Goal: Transaction & Acquisition: Purchase product/service

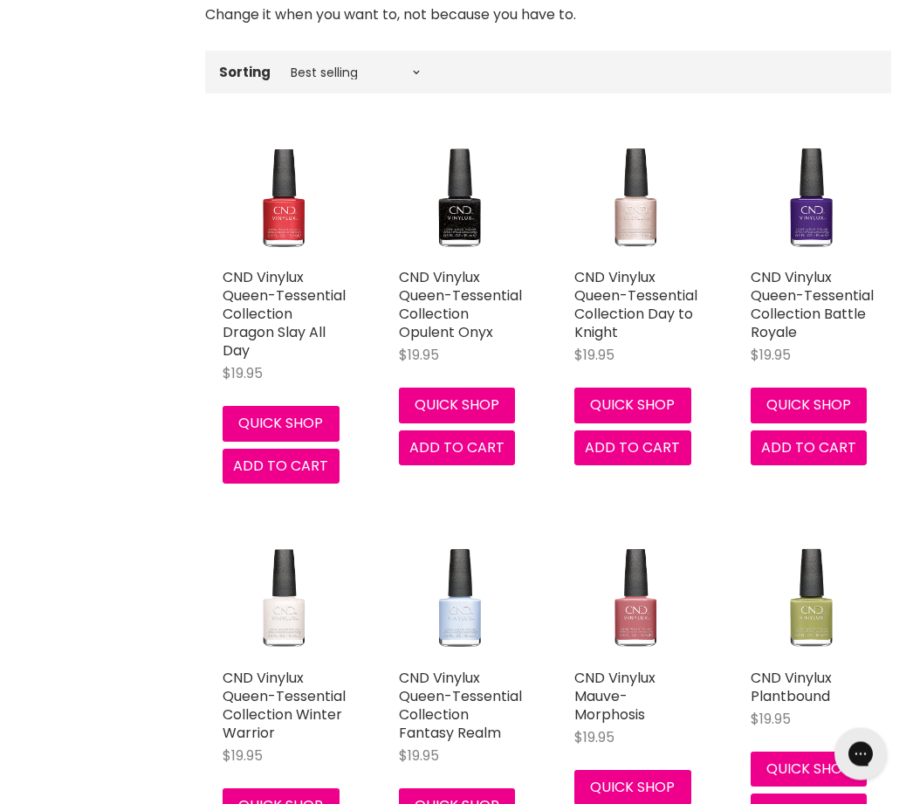
scroll to position [536, 0]
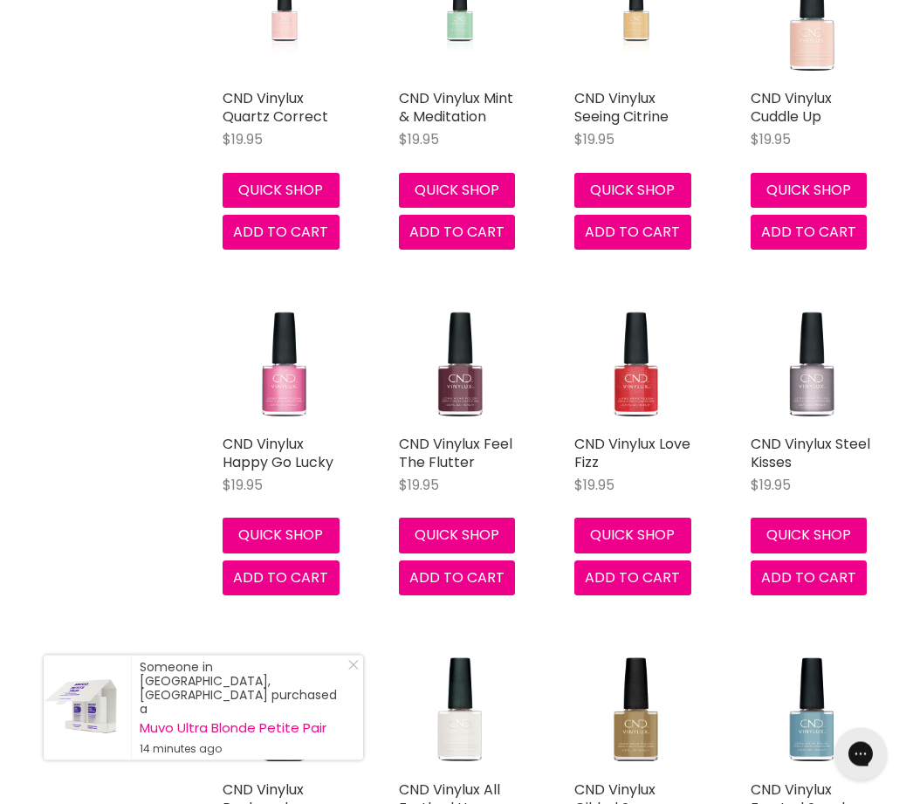
scroll to position [4630, 0]
click at [359, 749] on div "Someone in Murrurundi, Australia purchased a Muvo Ultra Blonde Petite Pair 14 m…" at bounding box center [203, 708] width 319 height 105
click at [361, 732] on div "Someone in Murrurundi, Australia purchased a Muvo Ultra Blonde Petite Pair 14 m…" at bounding box center [203, 708] width 319 height 105
click at [358, 670] on icon "Close Icon" at bounding box center [353, 665] width 10 height 10
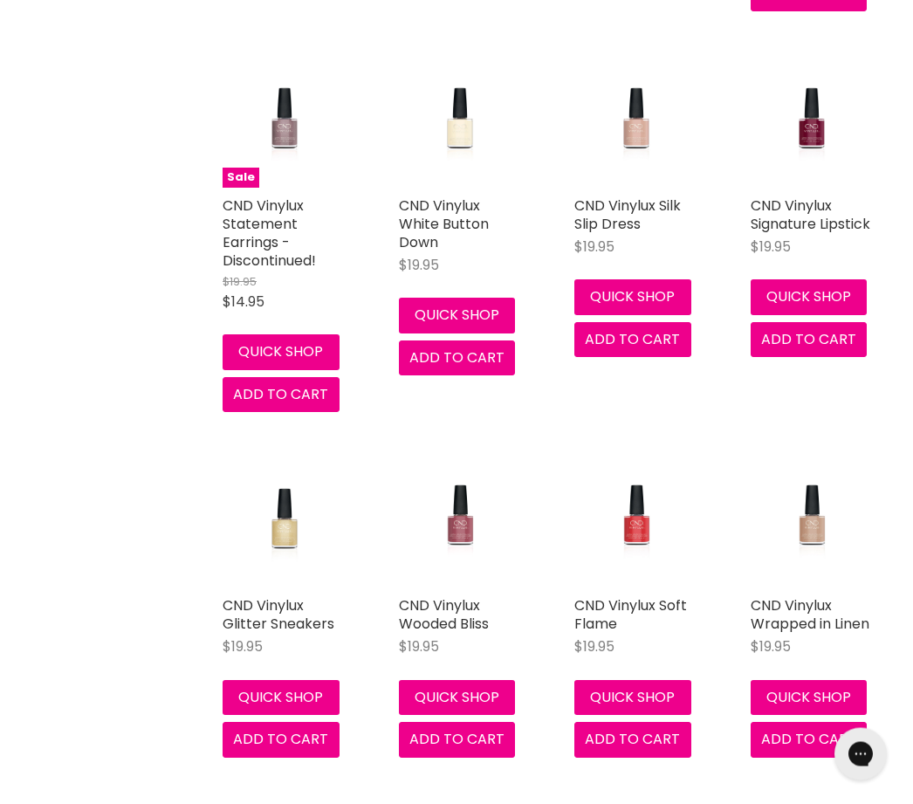
scroll to position [8160, 0]
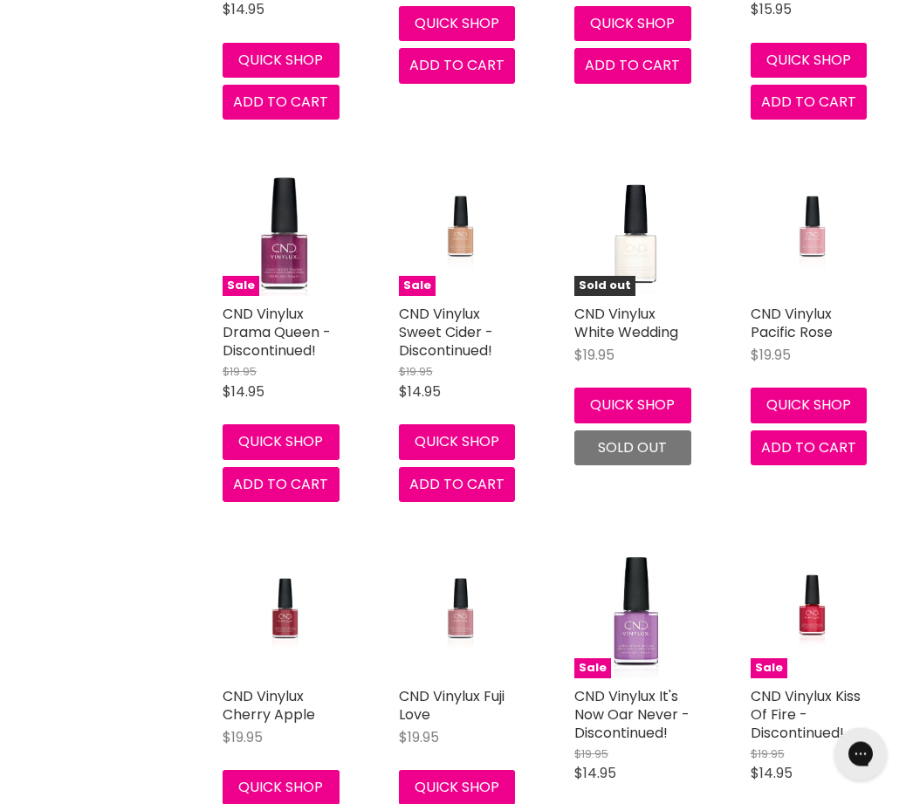
scroll to position [9943, 0]
click at [804, 309] on link "CND Vinylux Pacific Rose" at bounding box center [792, 323] width 82 height 38
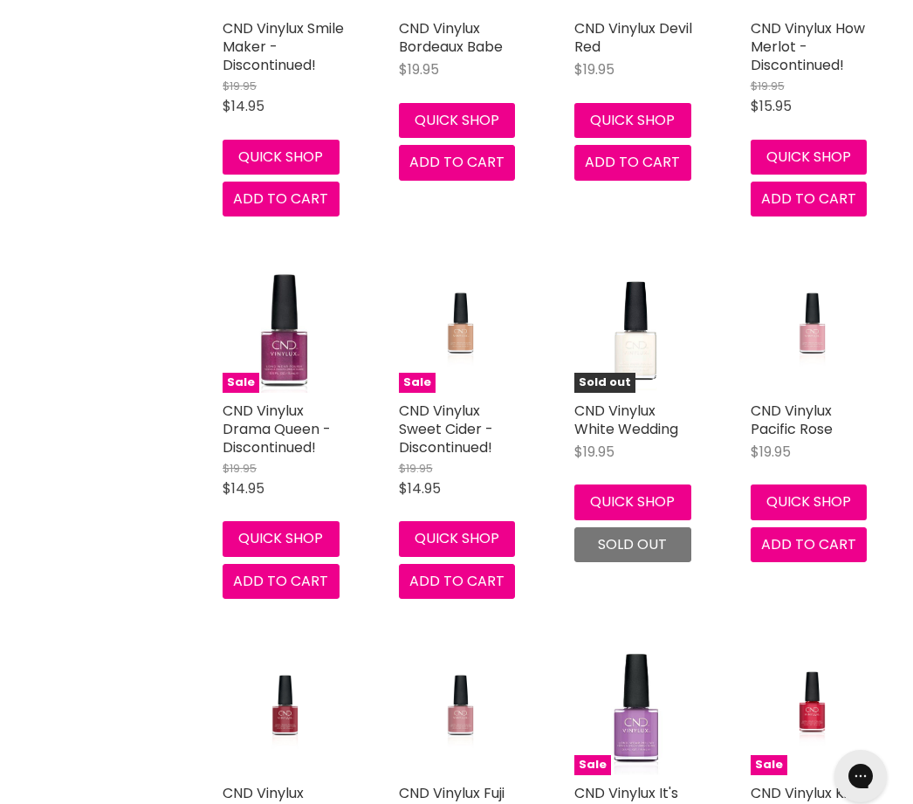
scroll to position [9842, 0]
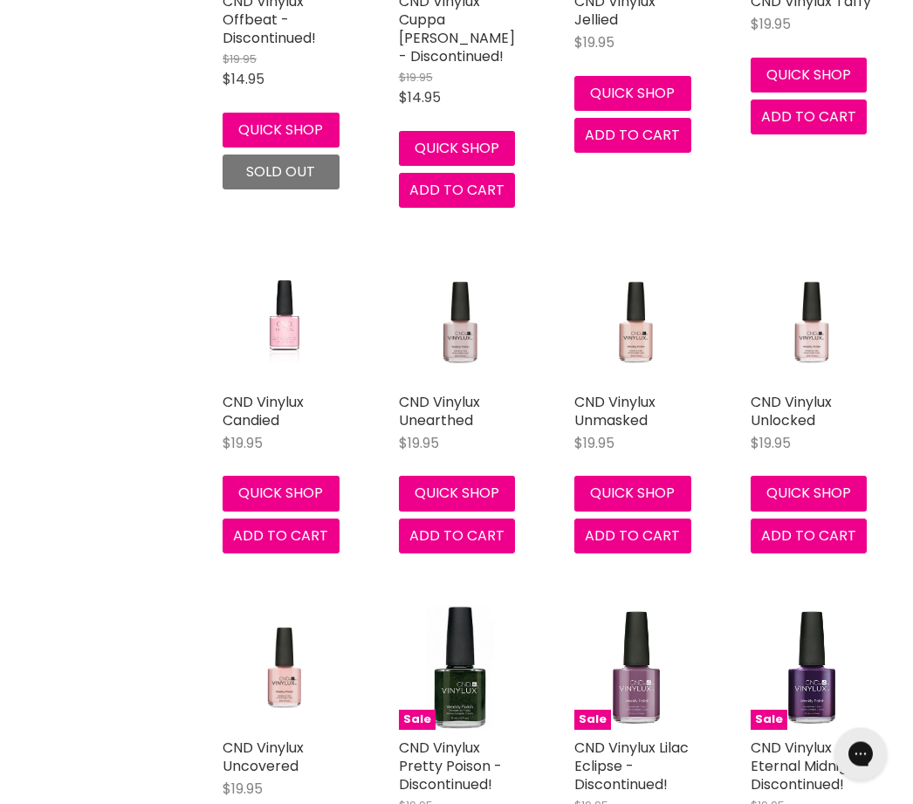
scroll to position [14840, 0]
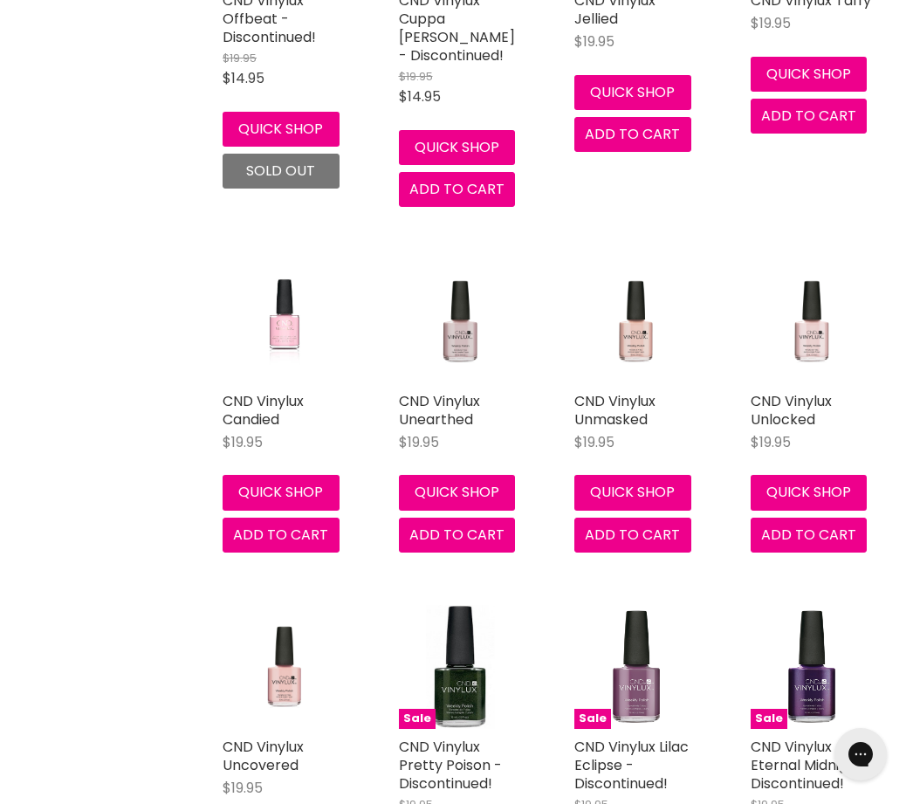
click at [805, 324] on img "Main content" at bounding box center [812, 321] width 82 height 124
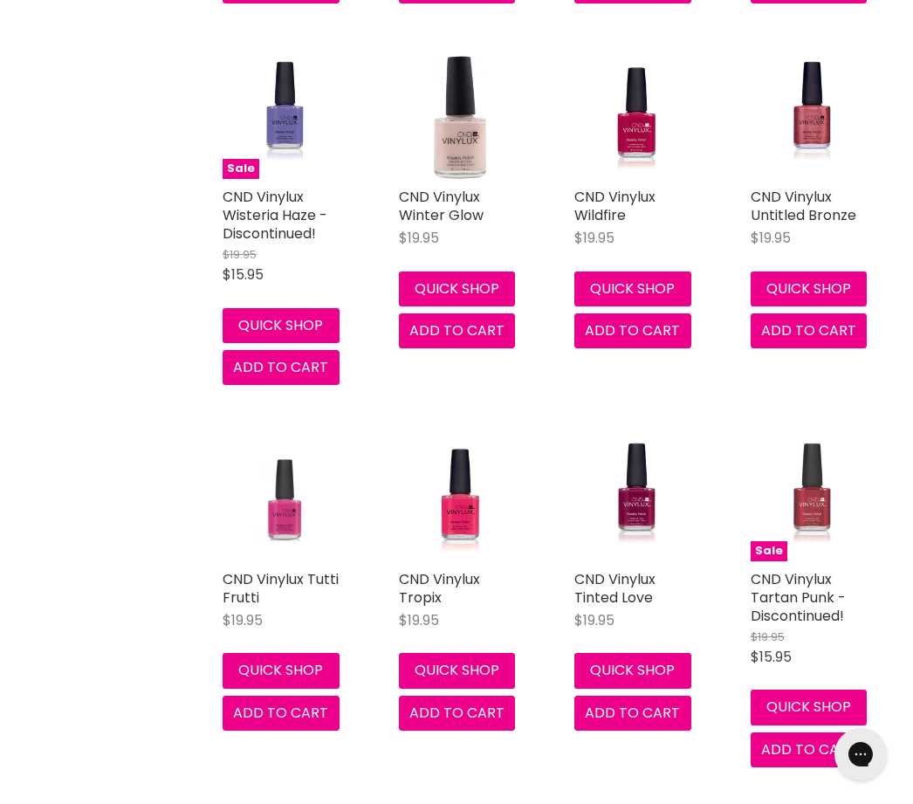
scroll to position [17669, 0]
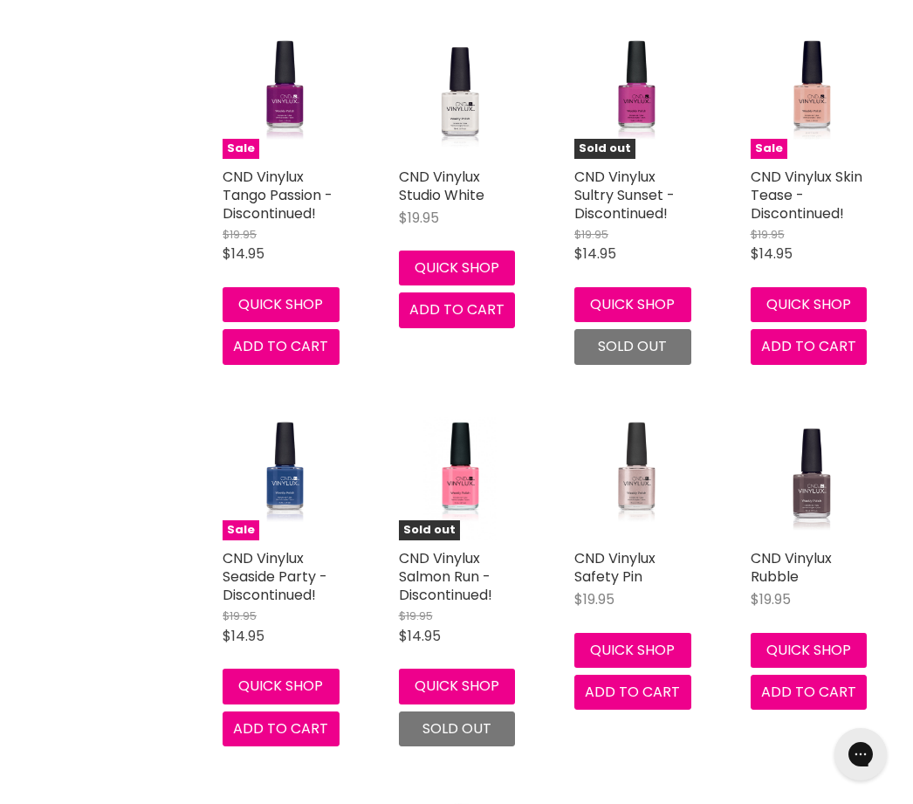
scroll to position [18460, 0]
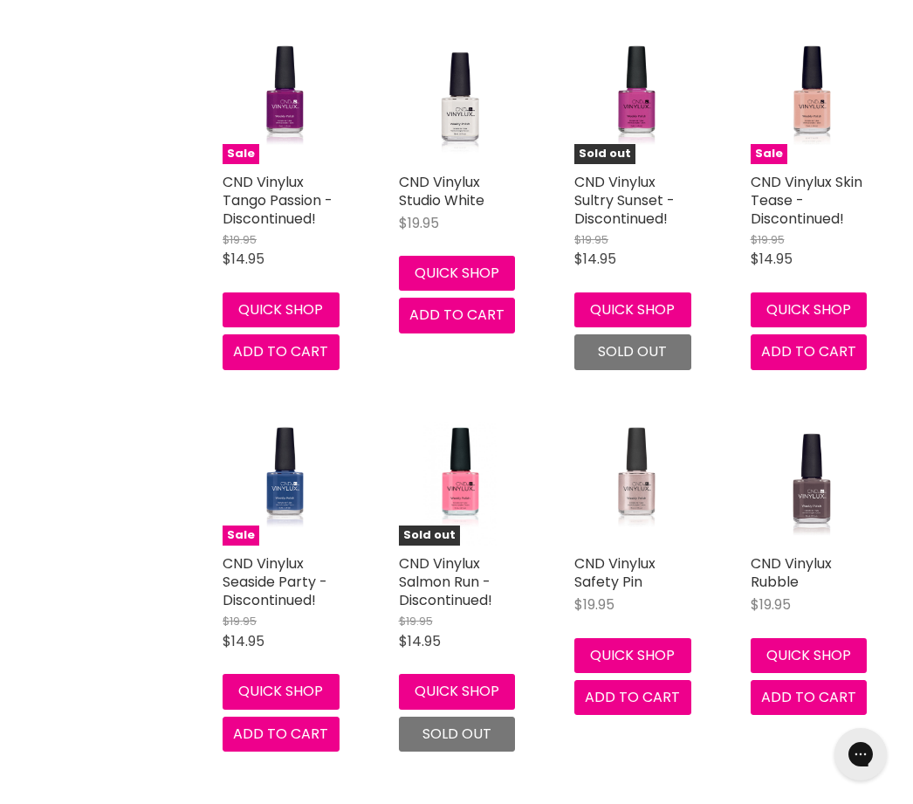
click at [644, 460] on img "Main content" at bounding box center [636, 484] width 72 height 124
click at [636, 436] on img "Main content" at bounding box center [636, 484] width 72 height 124
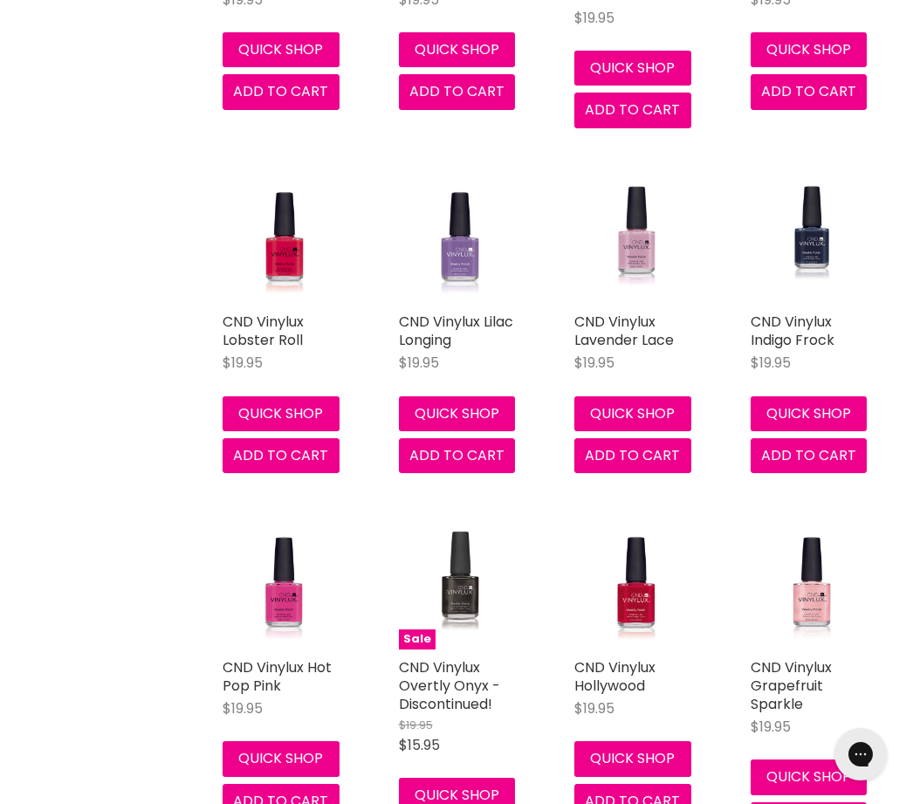
scroll to position [20575, 0]
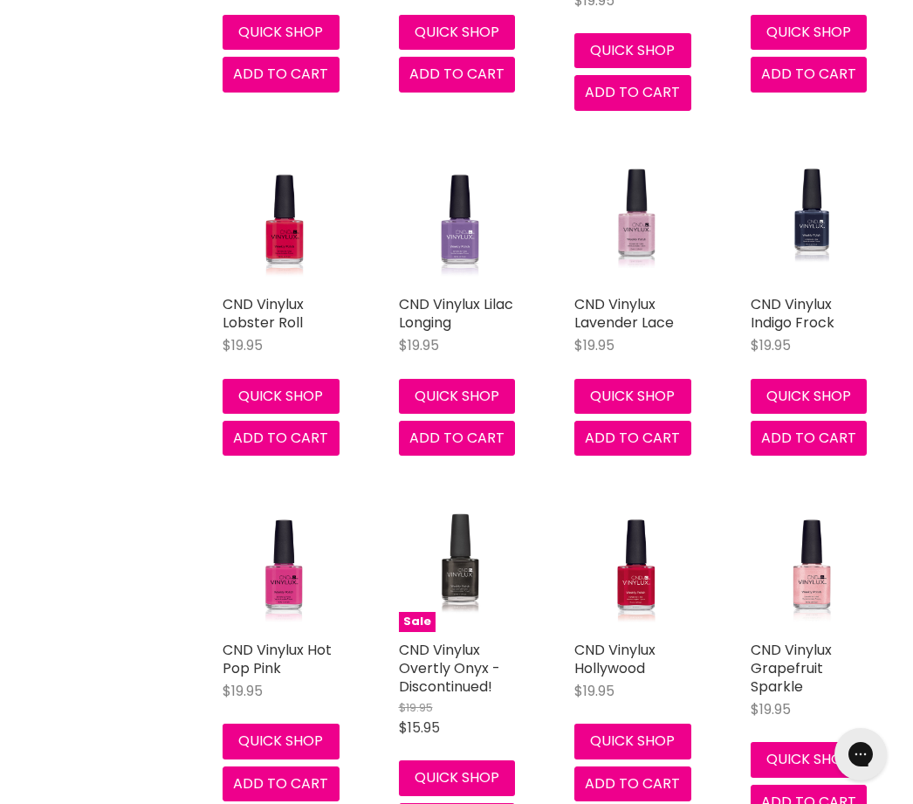
click at [658, 175] on img "Main content" at bounding box center [636, 225] width 72 height 124
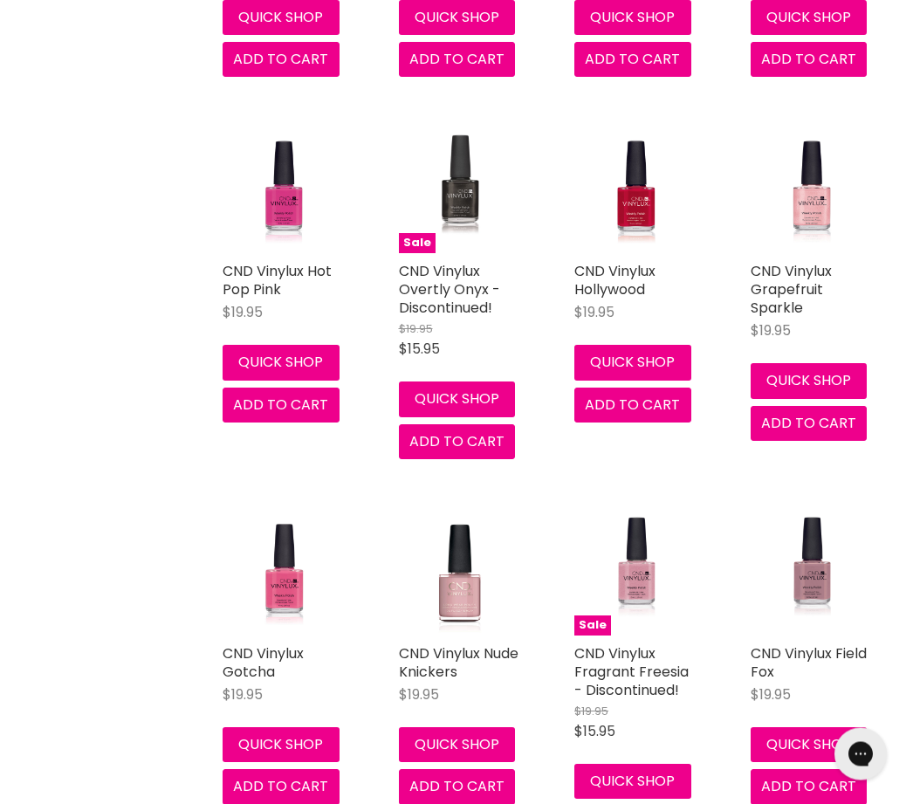
scroll to position [20953, 0]
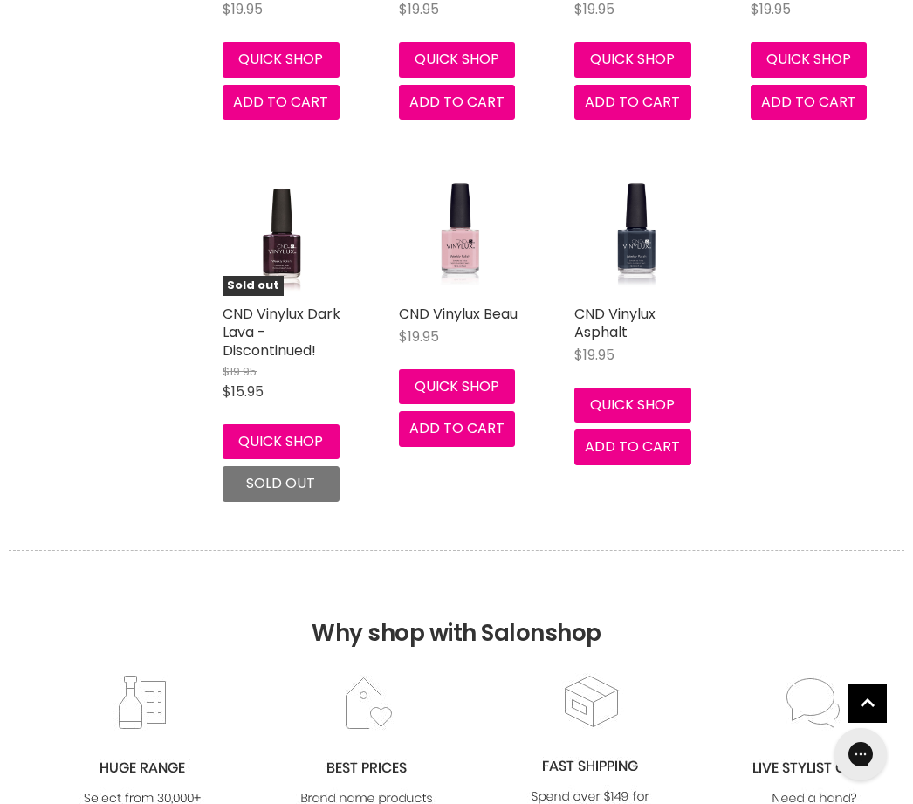
scroll to position [22977, 0]
